Goal: Communication & Community: Answer question/provide support

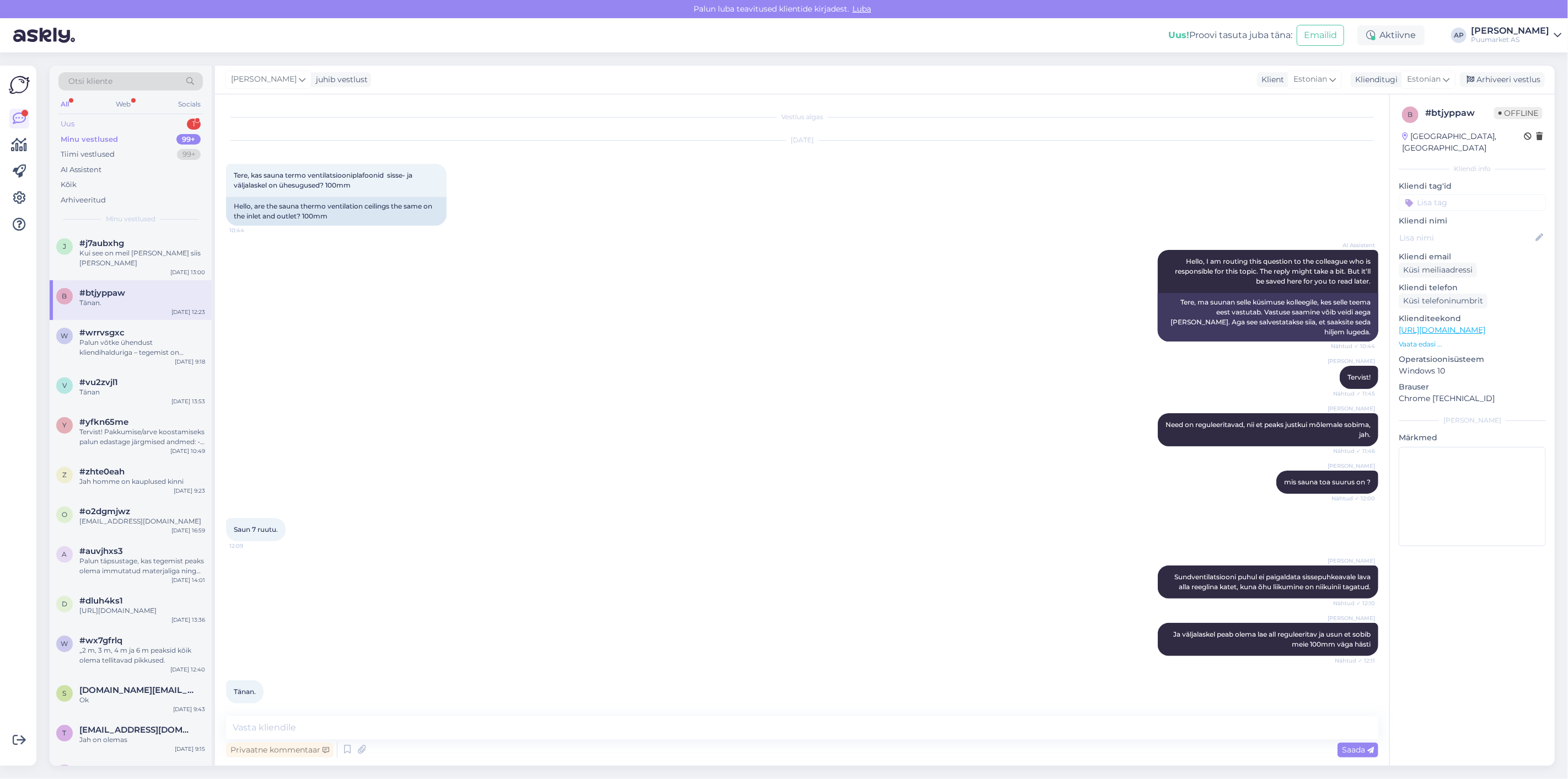
click at [138, 123] on div "Uus 1" at bounding box center [130, 124] width 144 height 15
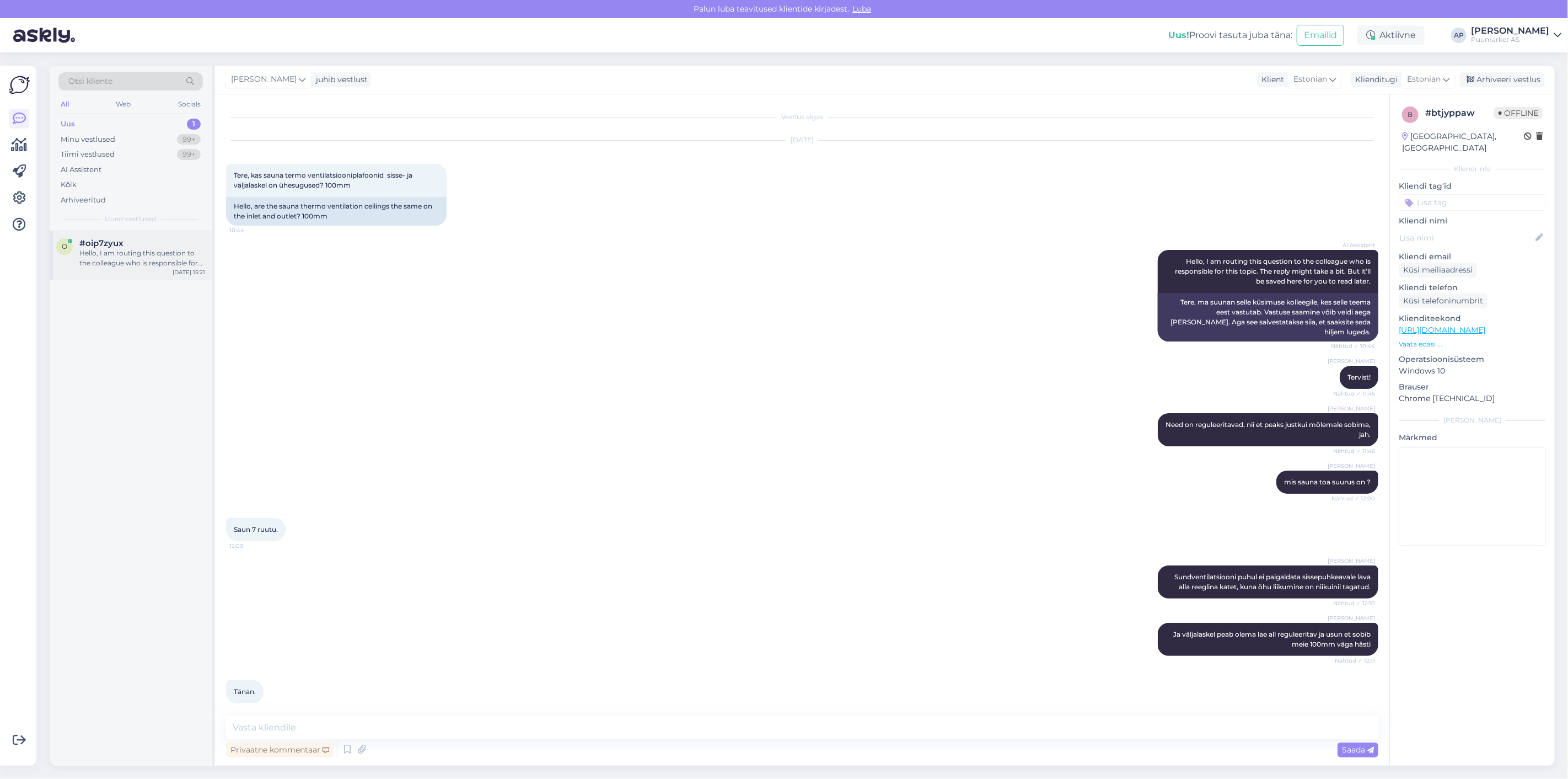
click at [155, 243] on div "#oip7zyux" at bounding box center [142, 243] width 126 height 10
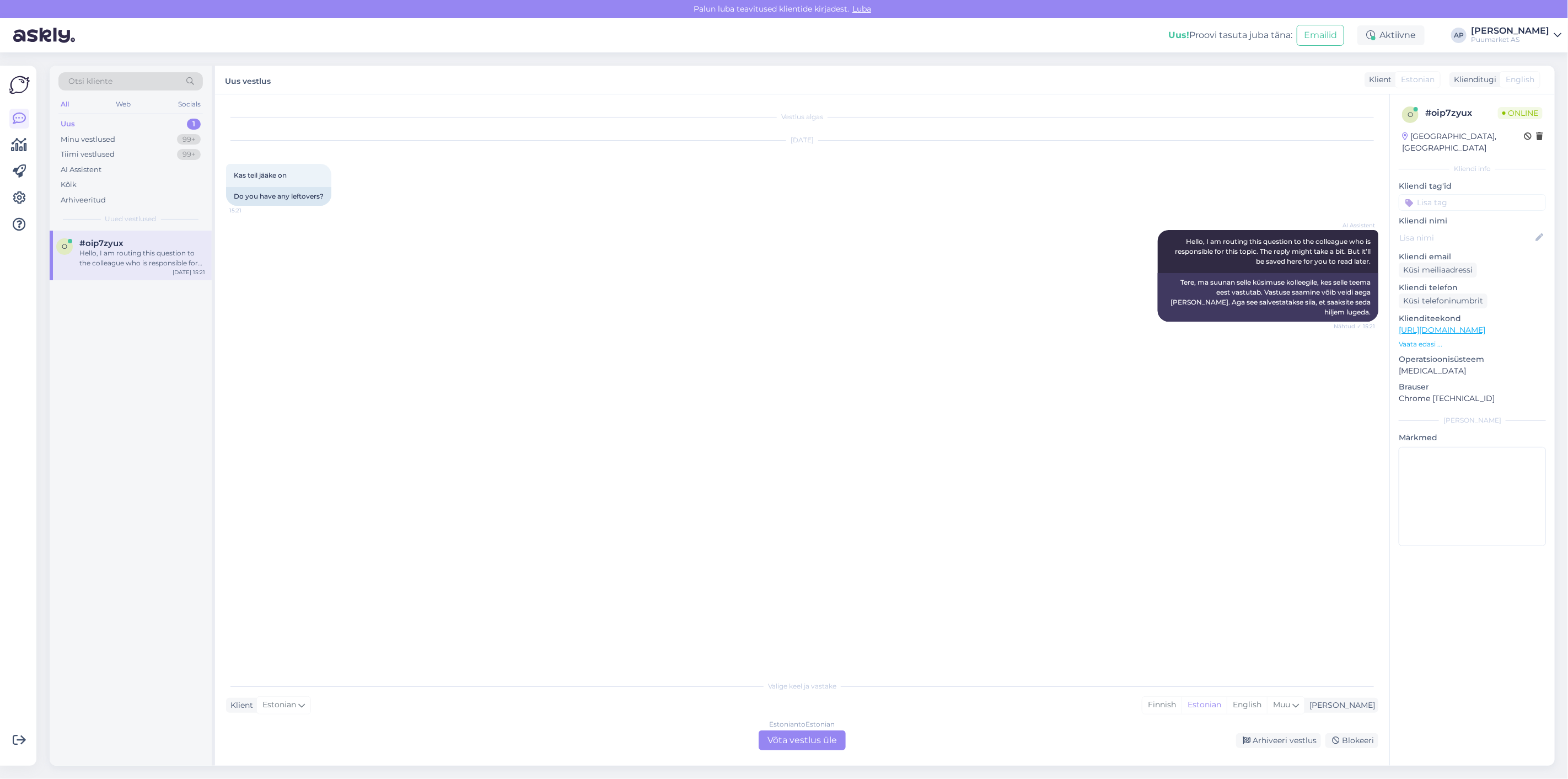
click at [781, 740] on div "Estonian to Estonian Võta vestlus üle" at bounding box center [802, 740] width 87 height 20
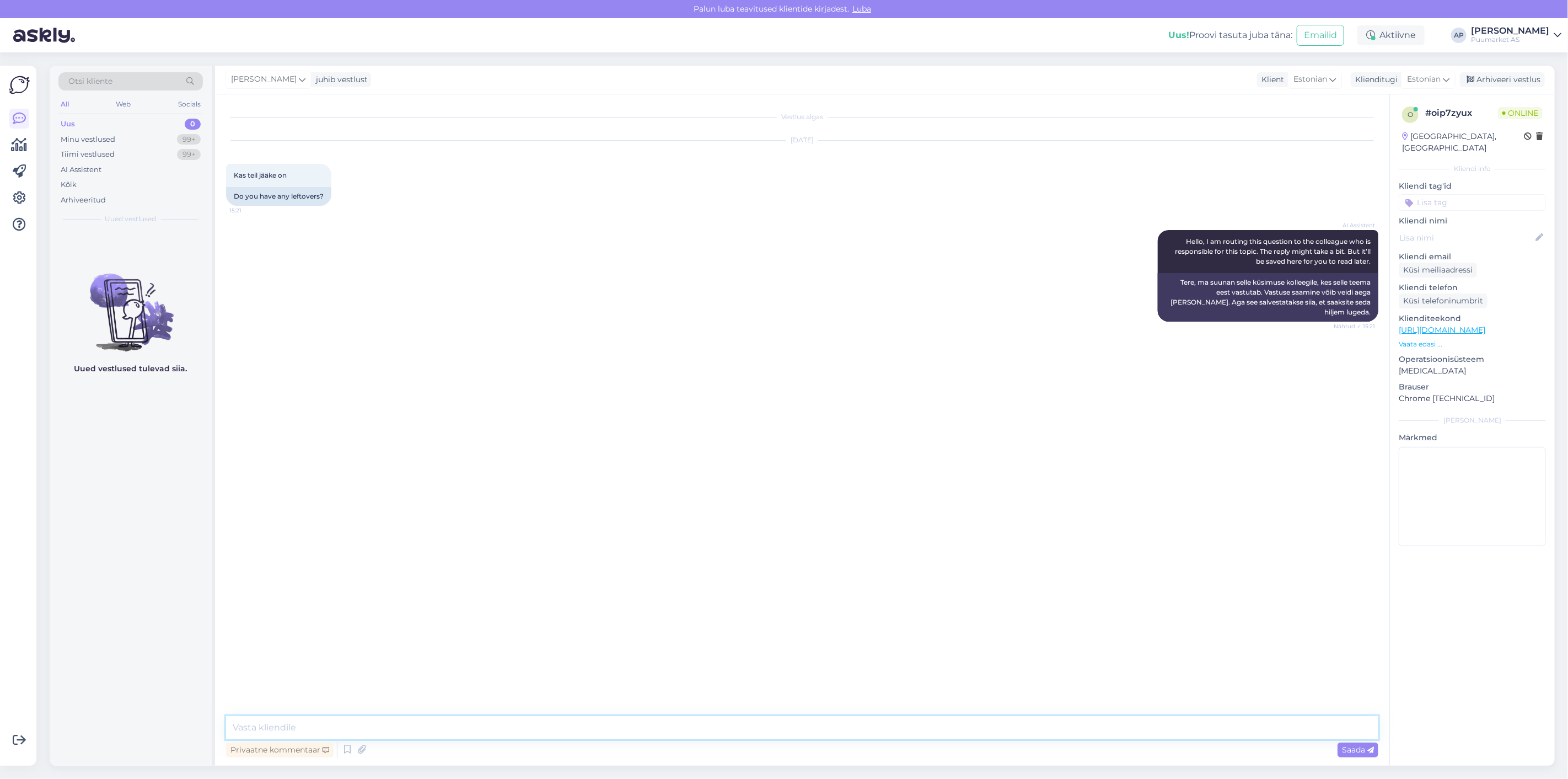
click at [754, 720] on textarea at bounding box center [802, 728] width 1152 height 23
click at [243, 726] on textarea "jah igas osakonnas on meil leiunurk." at bounding box center [802, 728] width 1152 height 23
click at [245, 728] on textarea "jah igas osakonnas on meil leiunurk." at bounding box center [802, 728] width 1152 height 23
click at [239, 726] on textarea "jah, igas osakonnas on meil leiunurk." at bounding box center [802, 728] width 1152 height 23
click at [440, 726] on textarea "Jah, igas osakonnas on meil leiunurk." at bounding box center [802, 728] width 1152 height 23
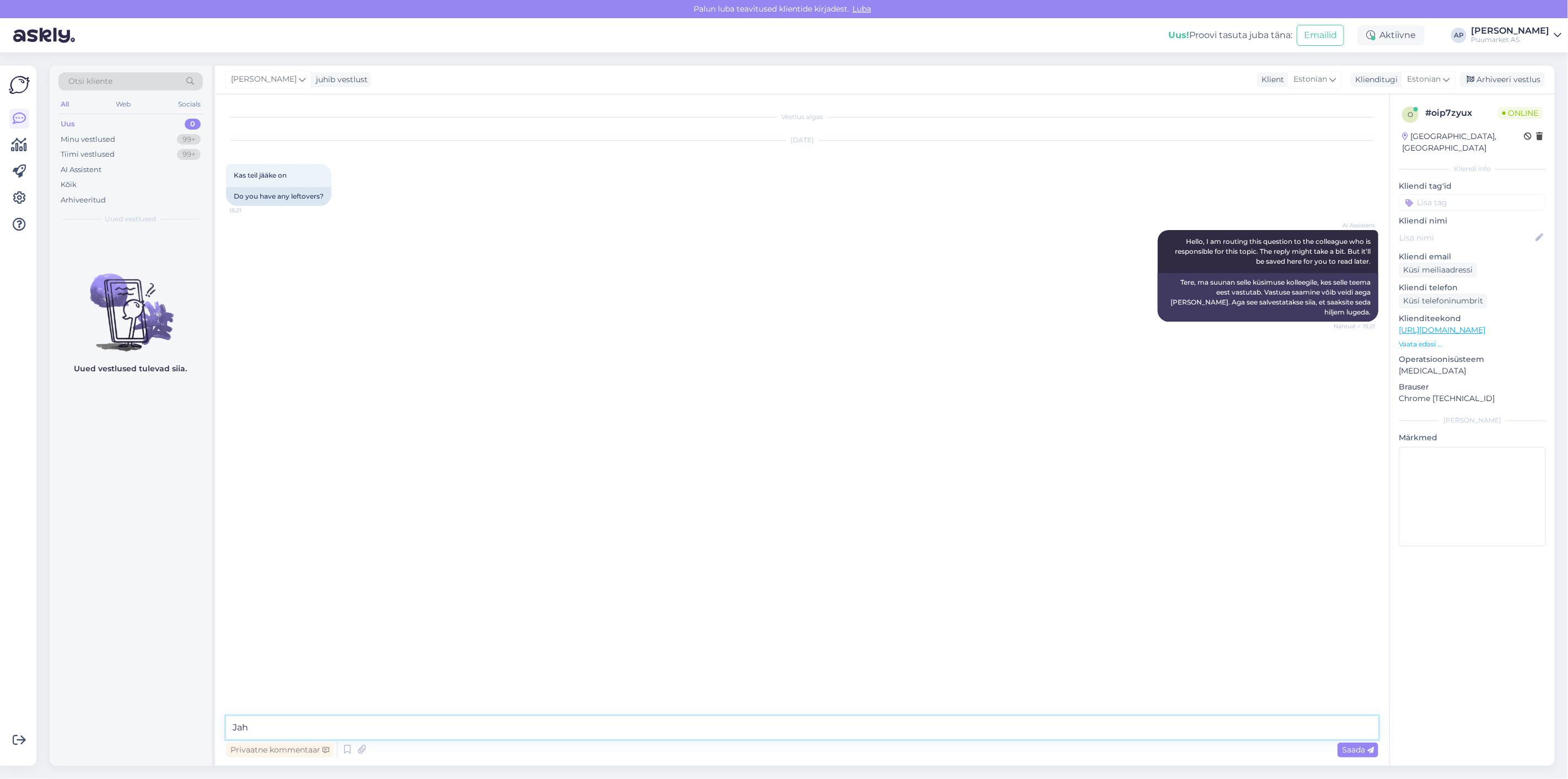
type textarea "Jah."
type textarea "kohapeal jah"
